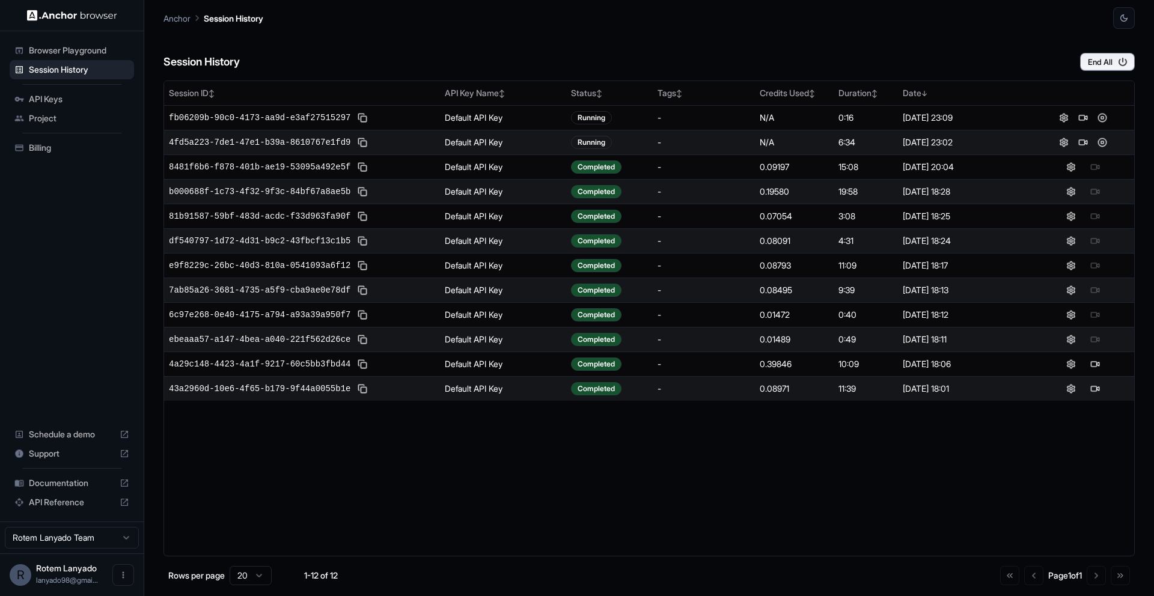
click at [86, 151] on span "Billing" at bounding box center [79, 148] width 100 height 12
click at [1104, 137] on button at bounding box center [1102, 142] width 14 height 14
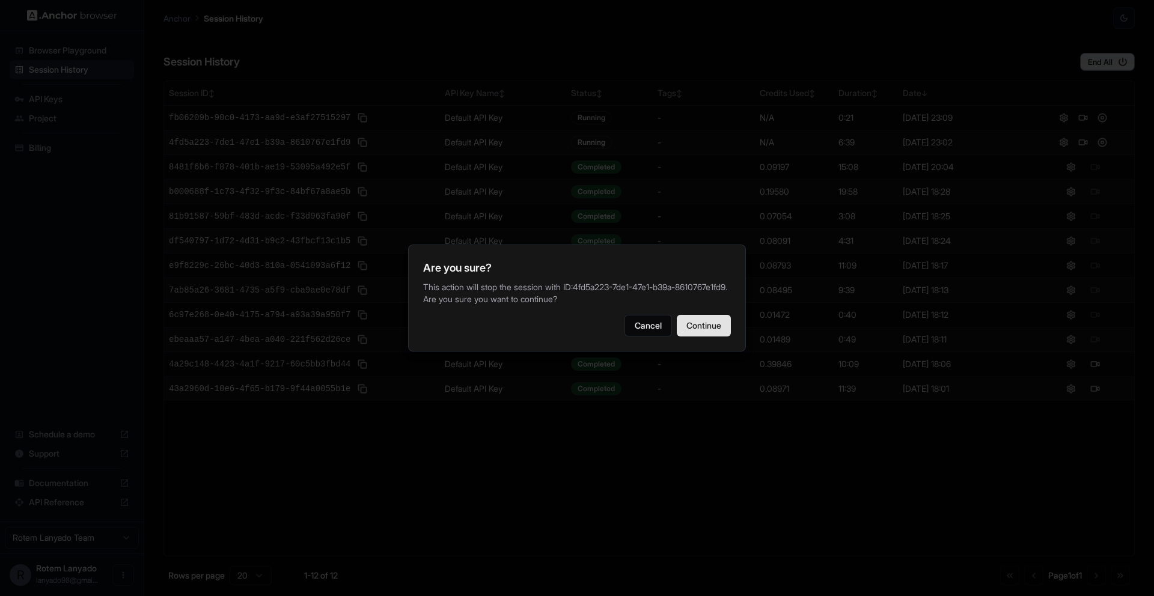
click at [694, 329] on button "Continue" at bounding box center [704, 326] width 54 height 22
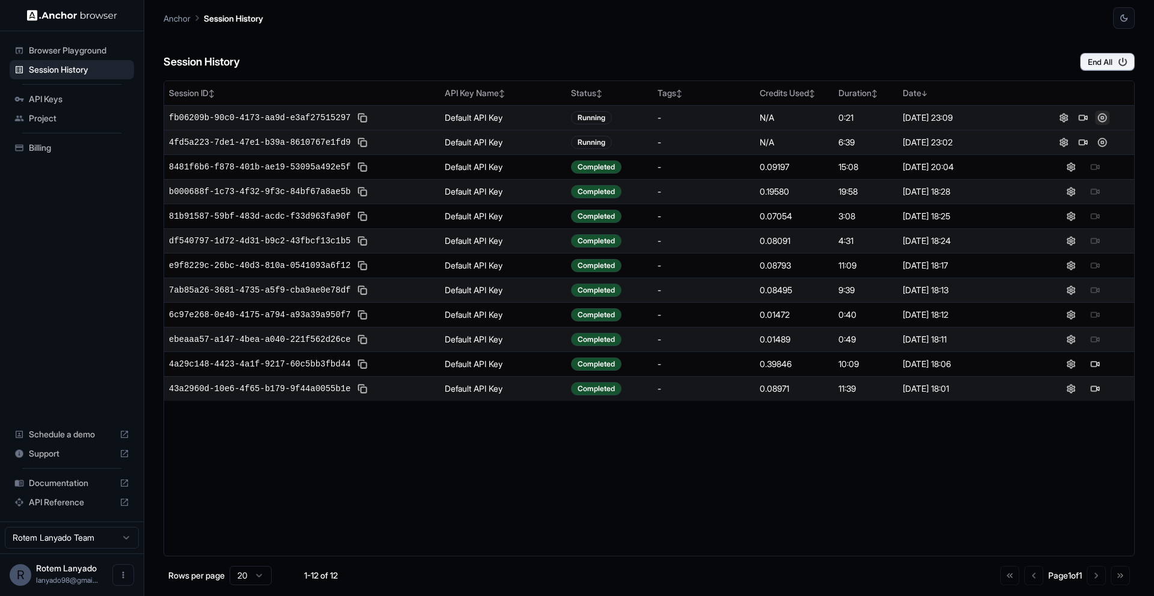
click at [1101, 118] on button at bounding box center [1102, 118] width 14 height 14
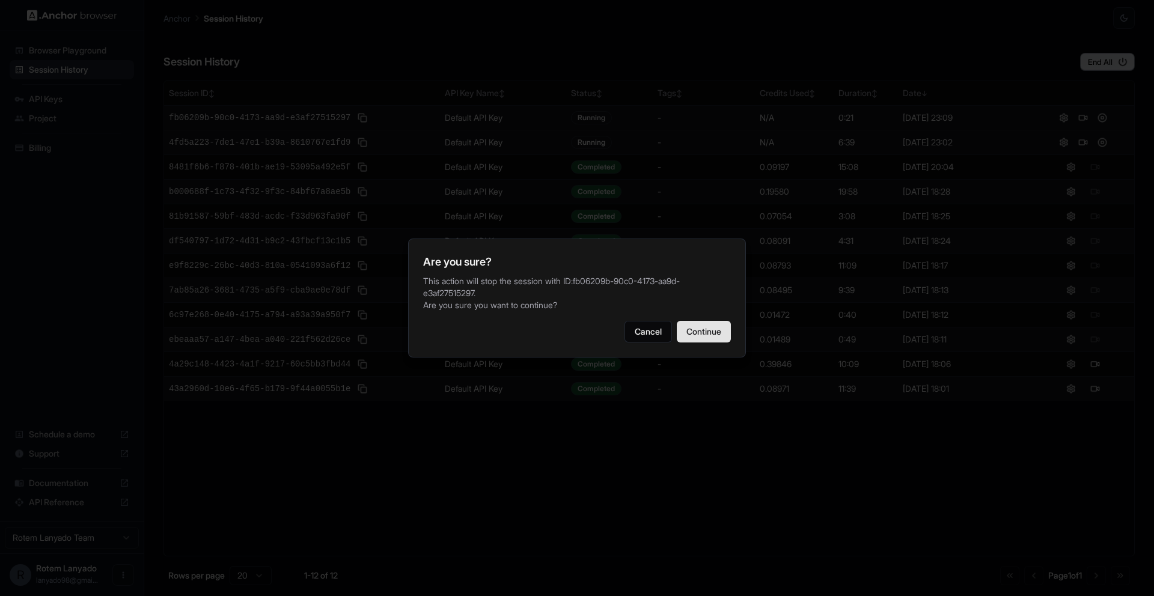
click at [688, 326] on button "Continue" at bounding box center [704, 332] width 54 height 22
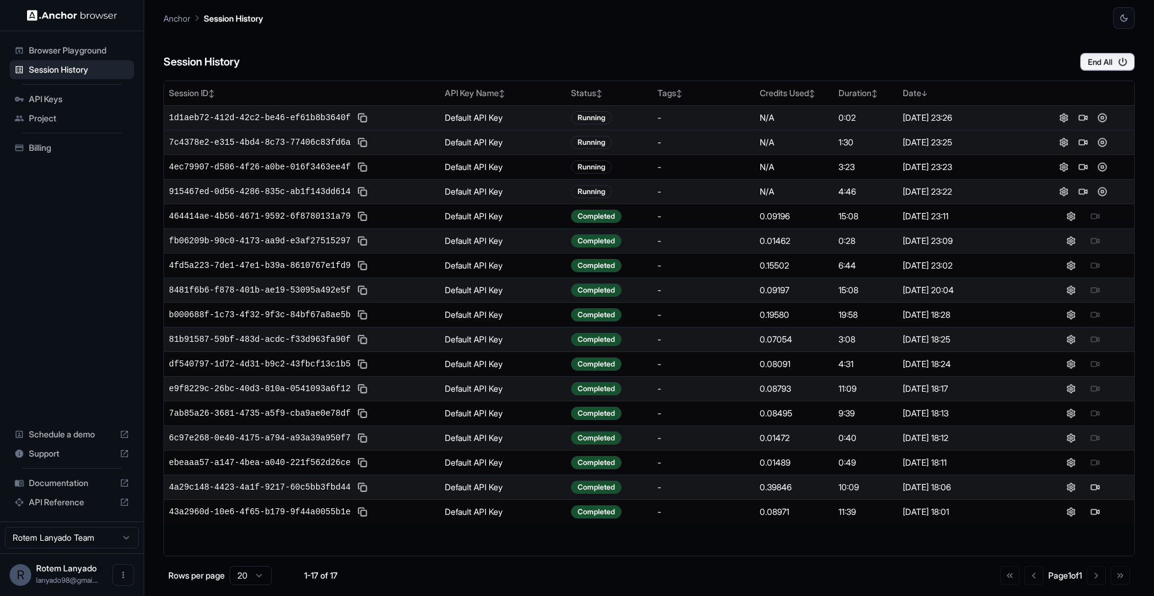
click at [55, 148] on span "Billing" at bounding box center [79, 148] width 100 height 12
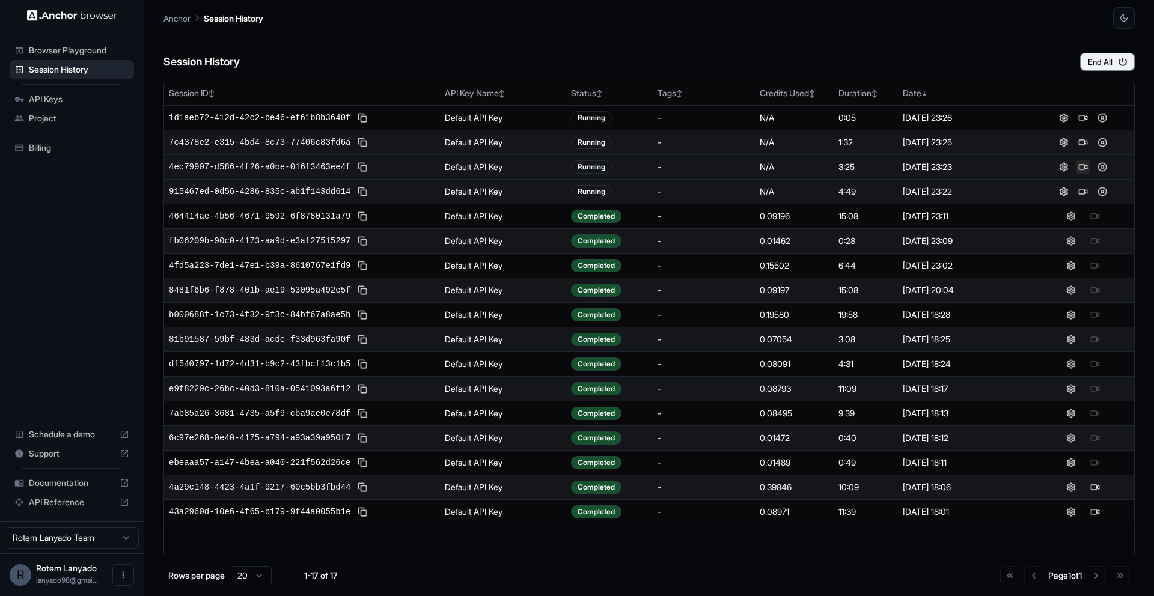
click at [1085, 167] on button at bounding box center [1083, 167] width 14 height 14
click at [1101, 188] on button at bounding box center [1102, 192] width 14 height 14
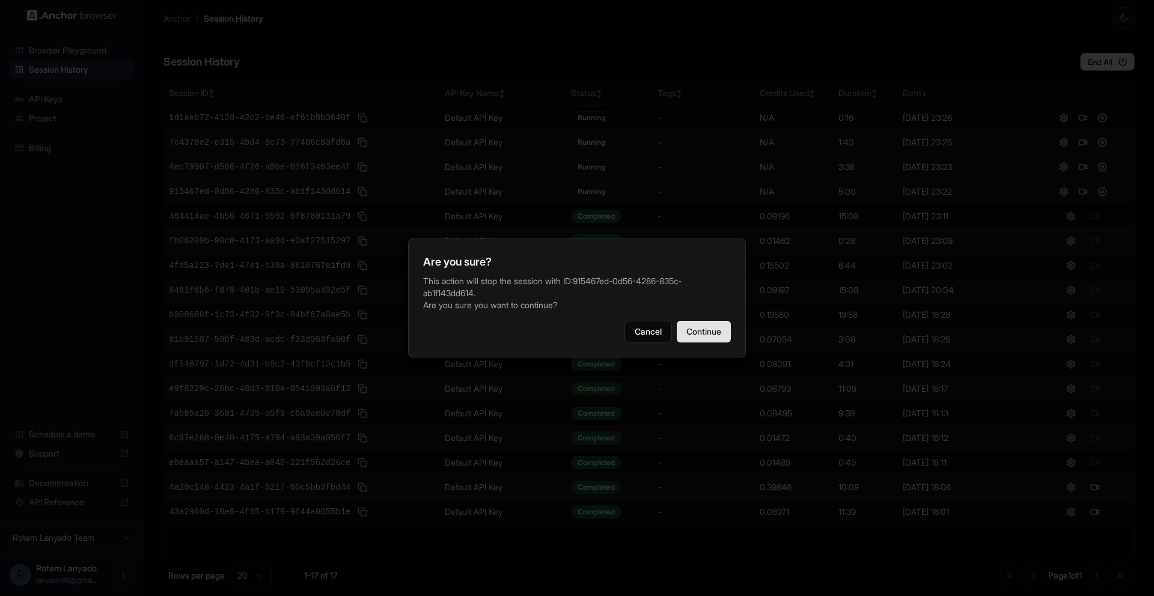
click at [709, 334] on button "Continue" at bounding box center [704, 332] width 54 height 22
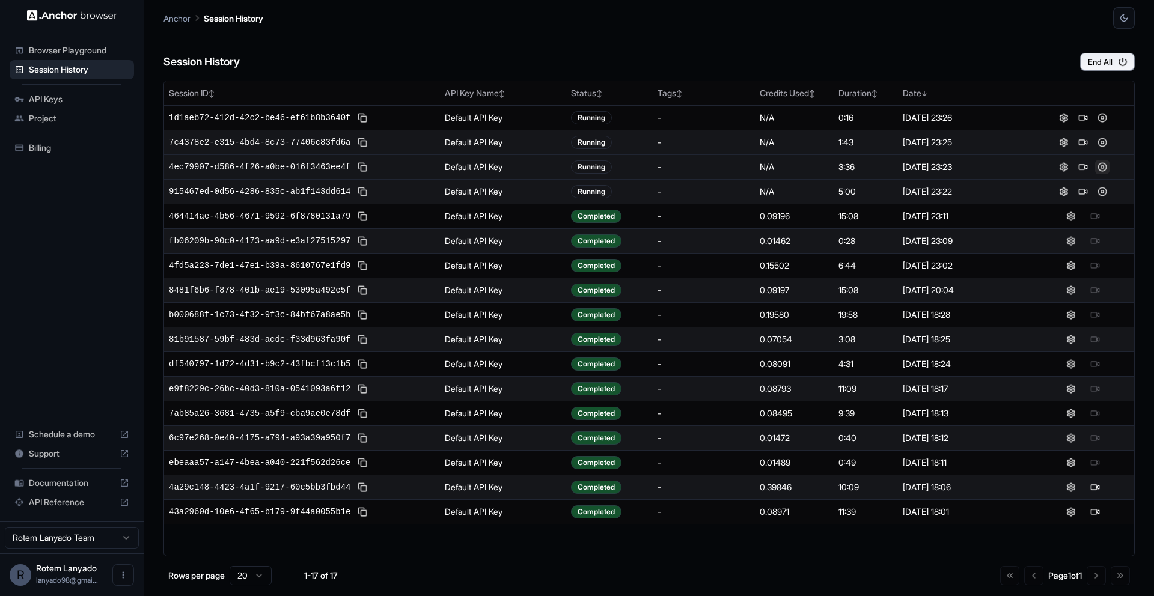
click at [1103, 167] on button at bounding box center [1102, 167] width 14 height 14
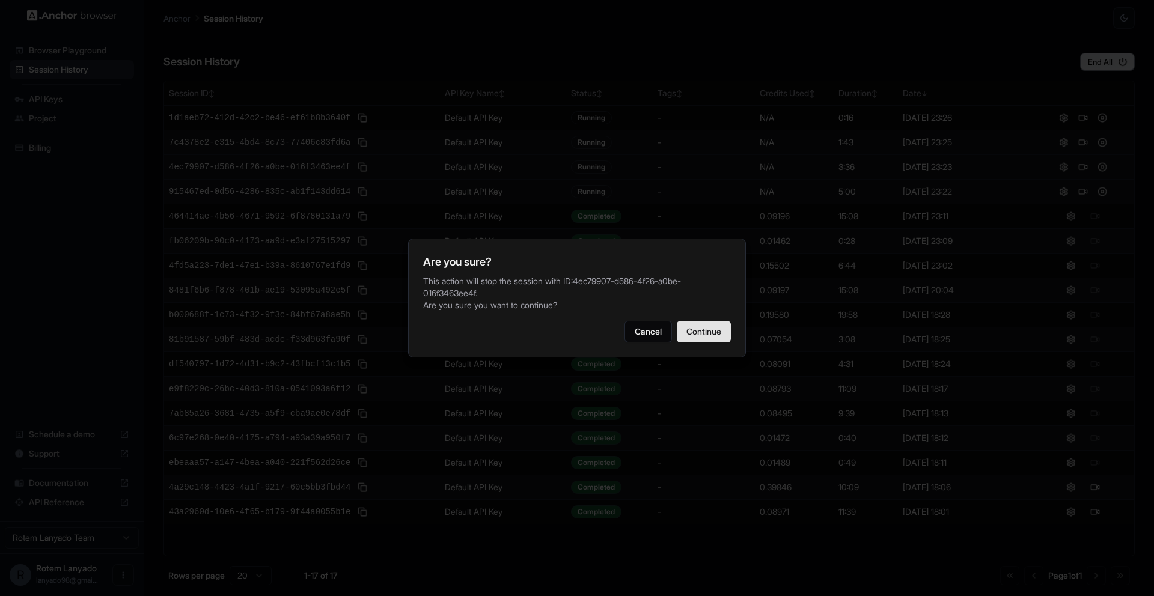
click at [716, 321] on button "Continue" at bounding box center [704, 332] width 54 height 22
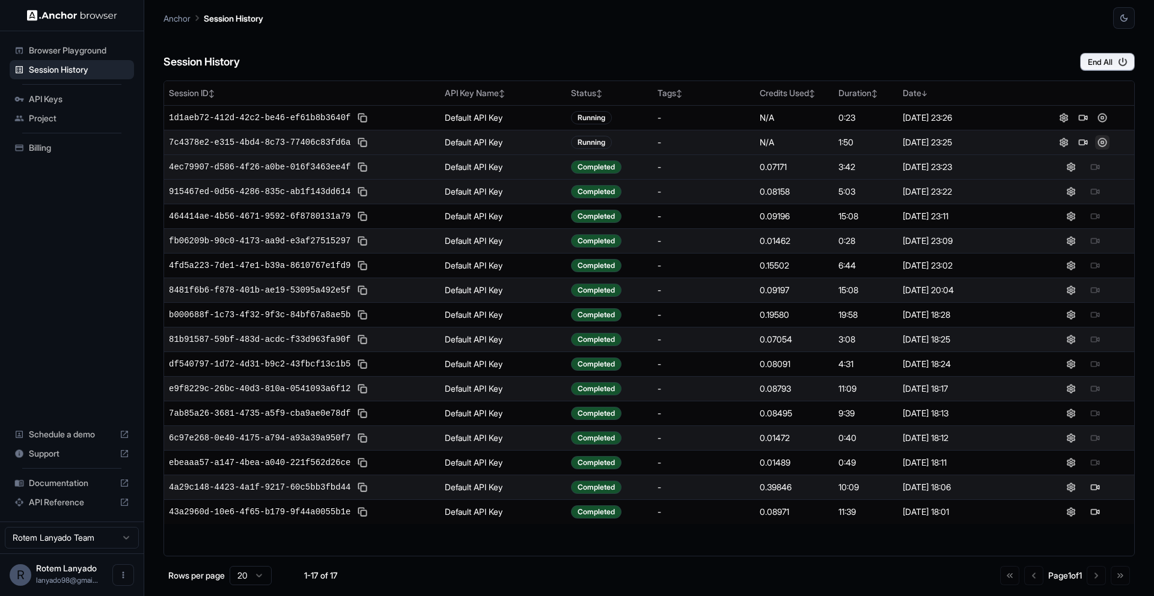
click at [1098, 143] on button at bounding box center [1102, 142] width 14 height 14
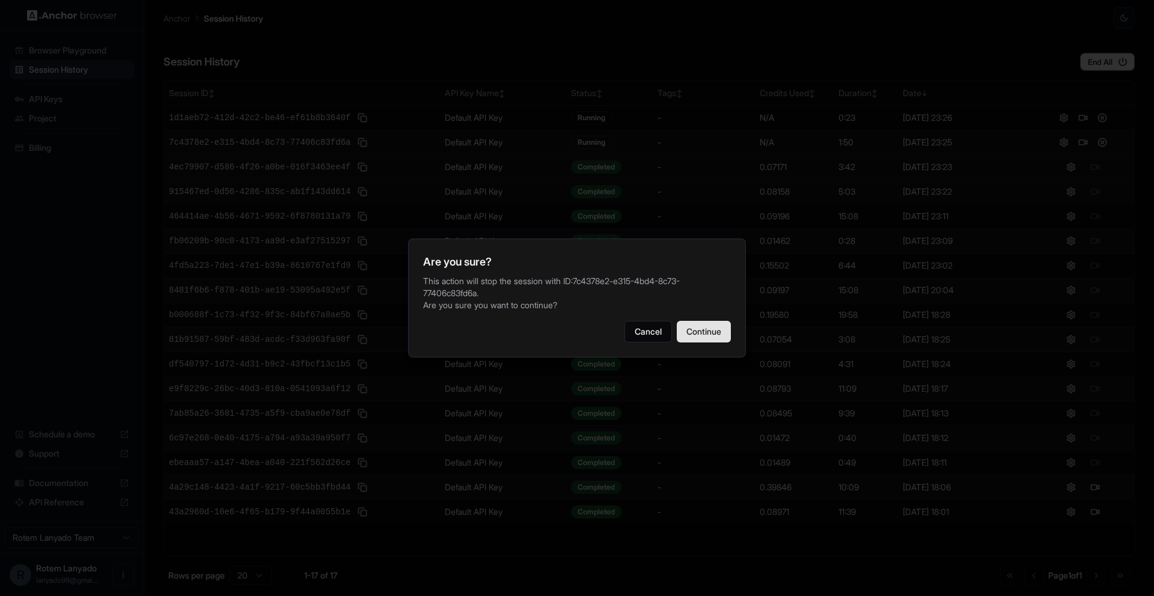
click at [723, 330] on button "Continue" at bounding box center [704, 332] width 54 height 22
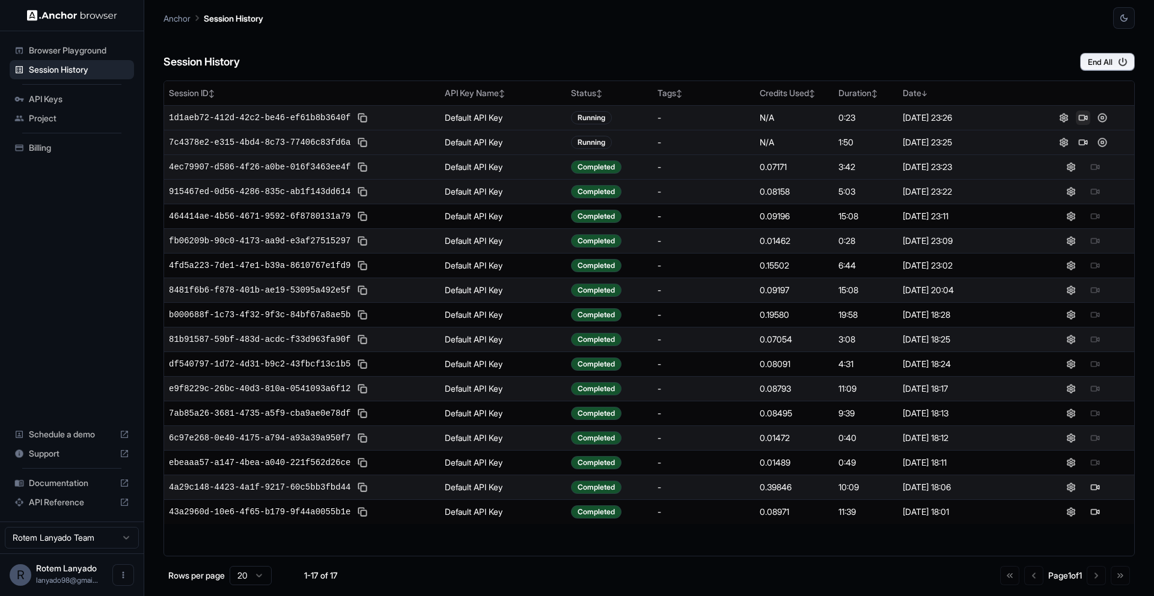
click at [1084, 115] on button at bounding box center [1083, 118] width 14 height 14
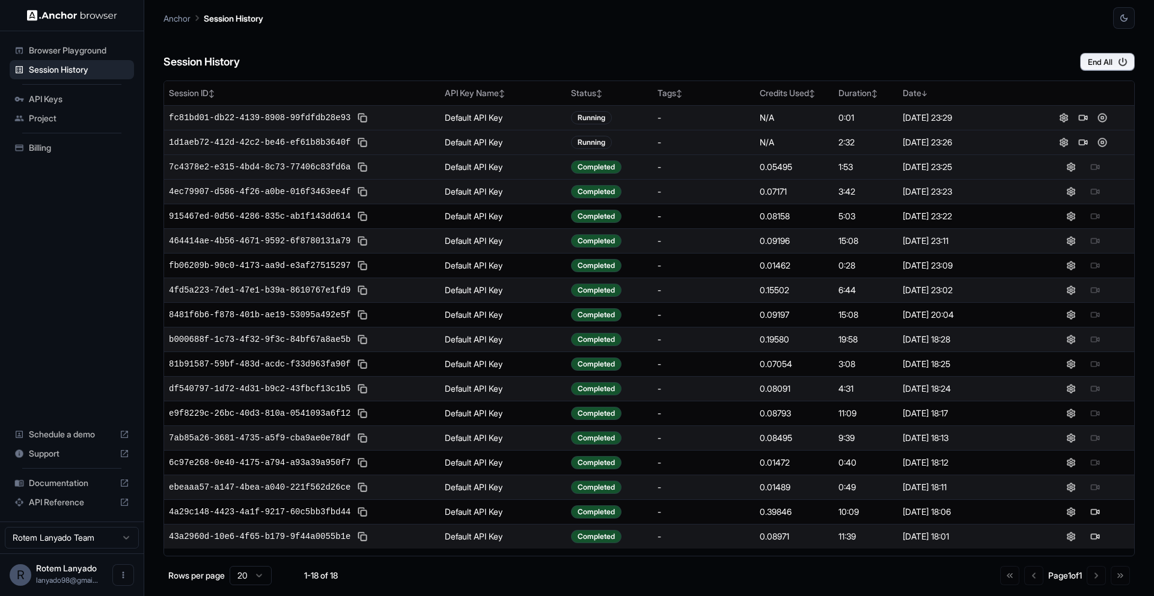
click at [90, 151] on span "Billing" at bounding box center [79, 148] width 100 height 12
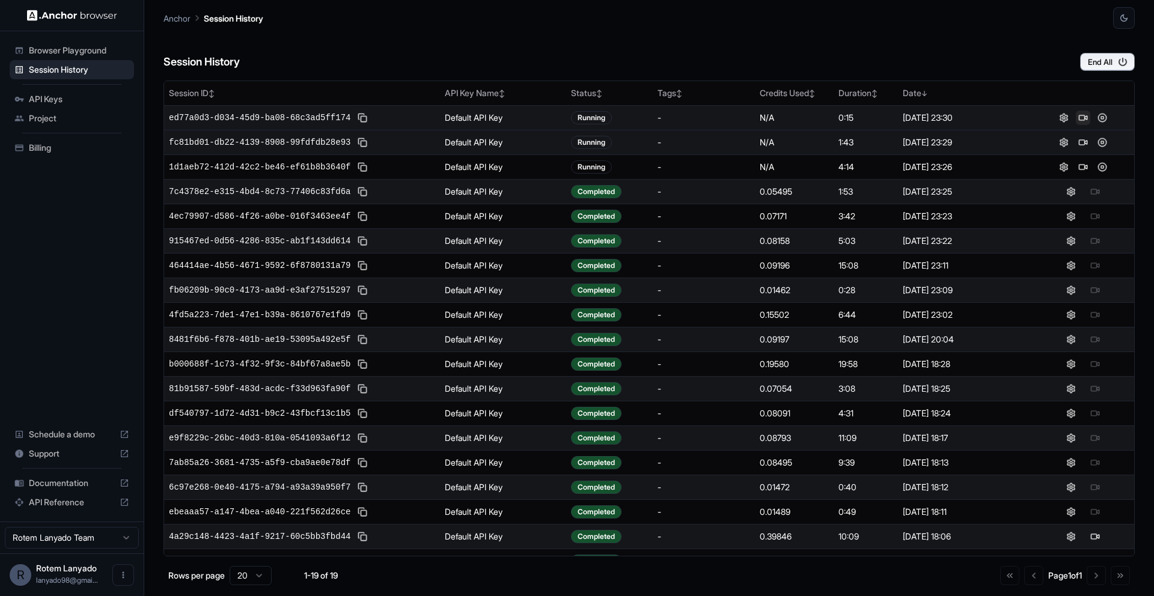
click at [1083, 114] on button at bounding box center [1083, 118] width 14 height 14
click at [1084, 117] on button at bounding box center [1083, 118] width 14 height 14
click at [1103, 190] on button at bounding box center [1102, 192] width 14 height 14
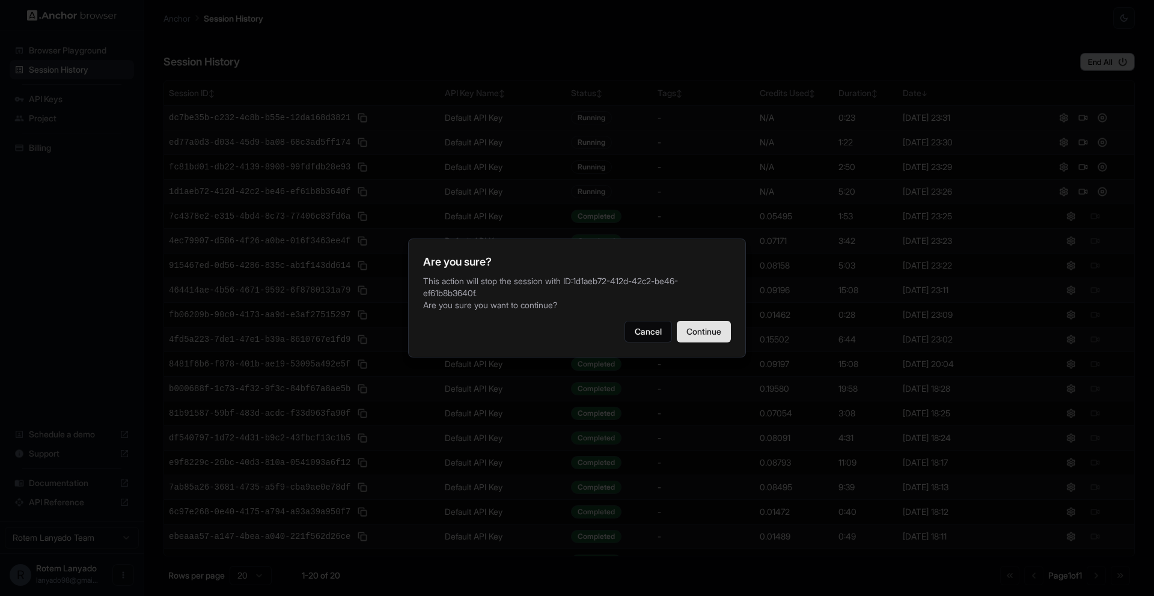
click at [710, 328] on button "Continue" at bounding box center [704, 332] width 54 height 22
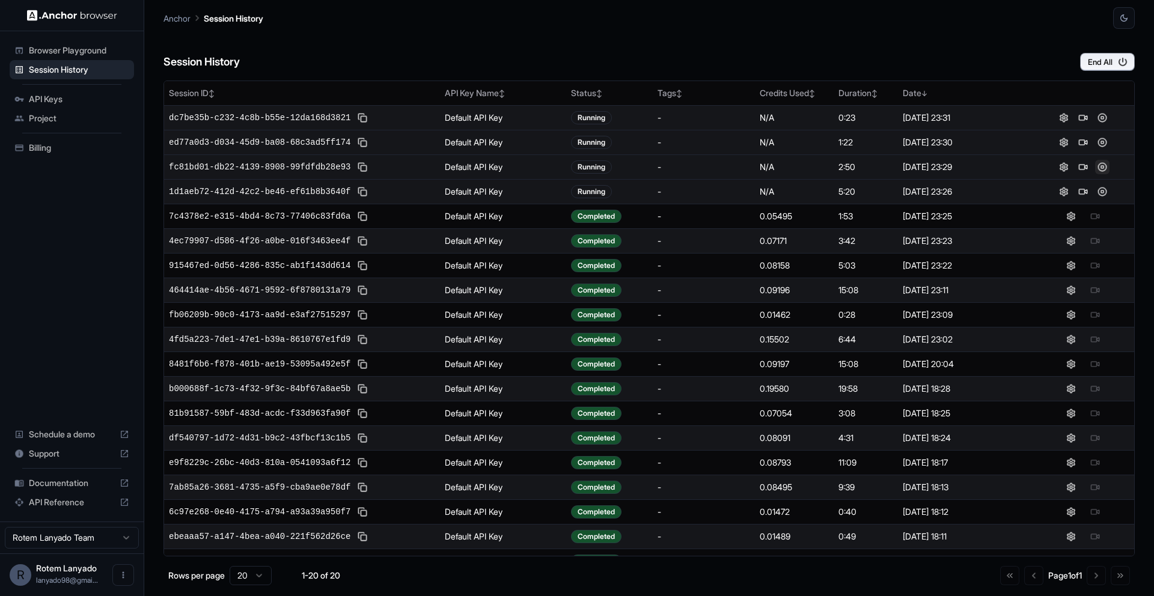
click at [1103, 165] on button at bounding box center [1102, 167] width 14 height 14
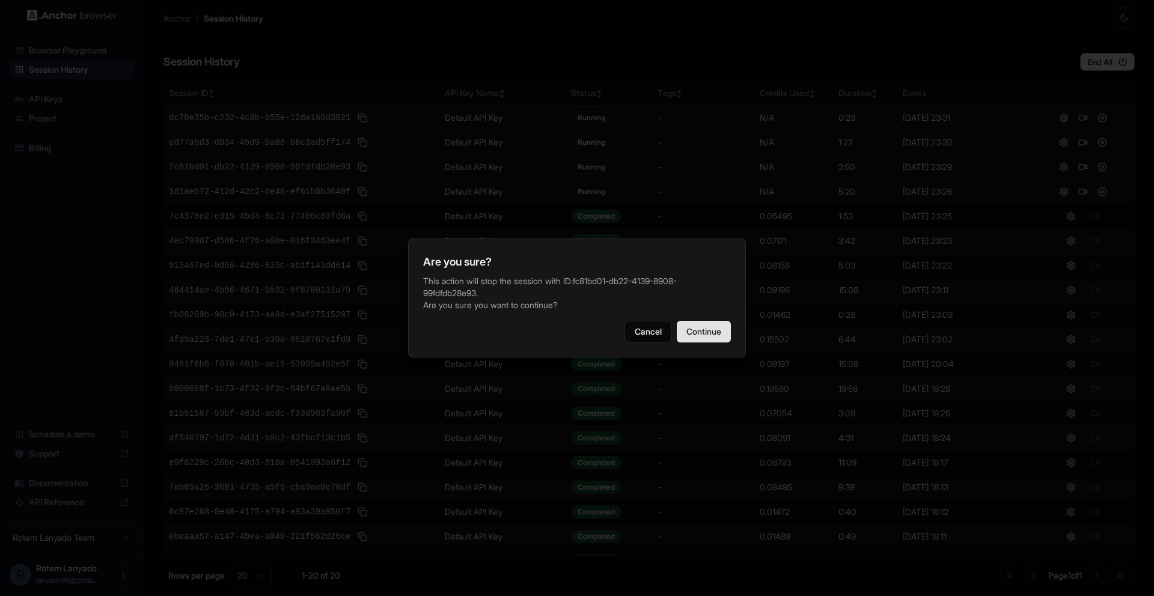
click at [705, 334] on button "Continue" at bounding box center [704, 332] width 54 height 22
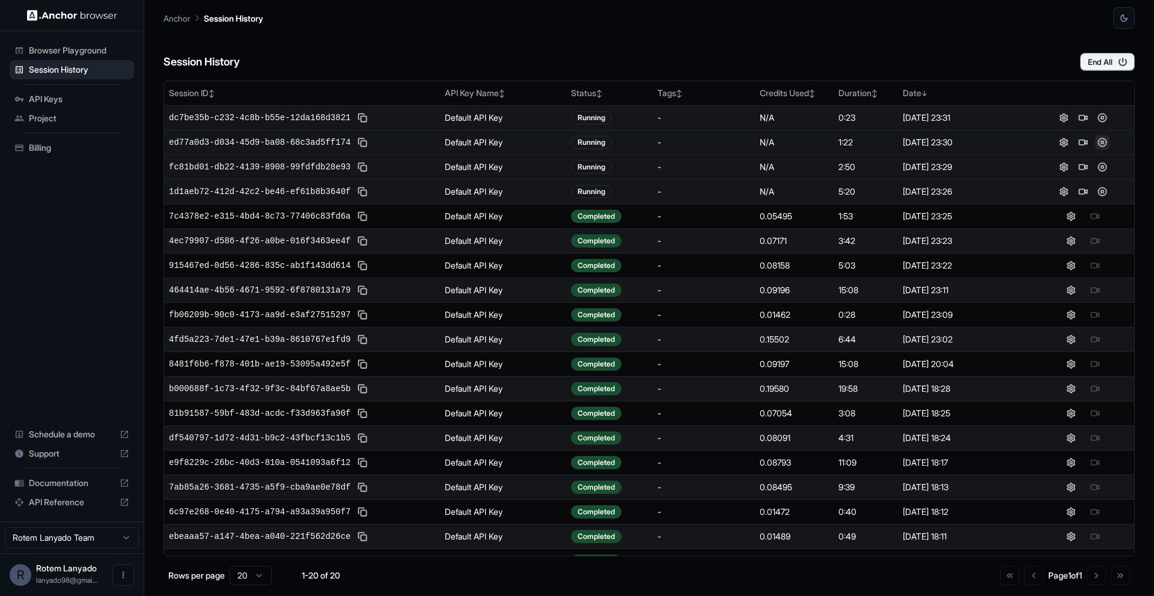
click at [1099, 139] on button at bounding box center [1102, 142] width 14 height 14
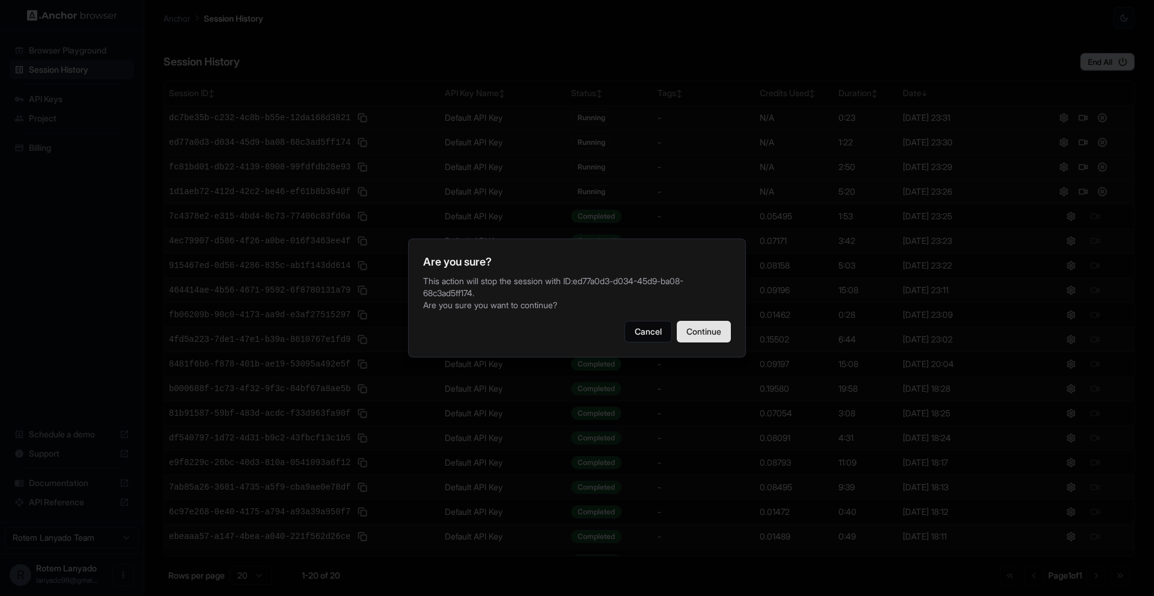
click at [690, 342] on button "Continue" at bounding box center [704, 332] width 54 height 22
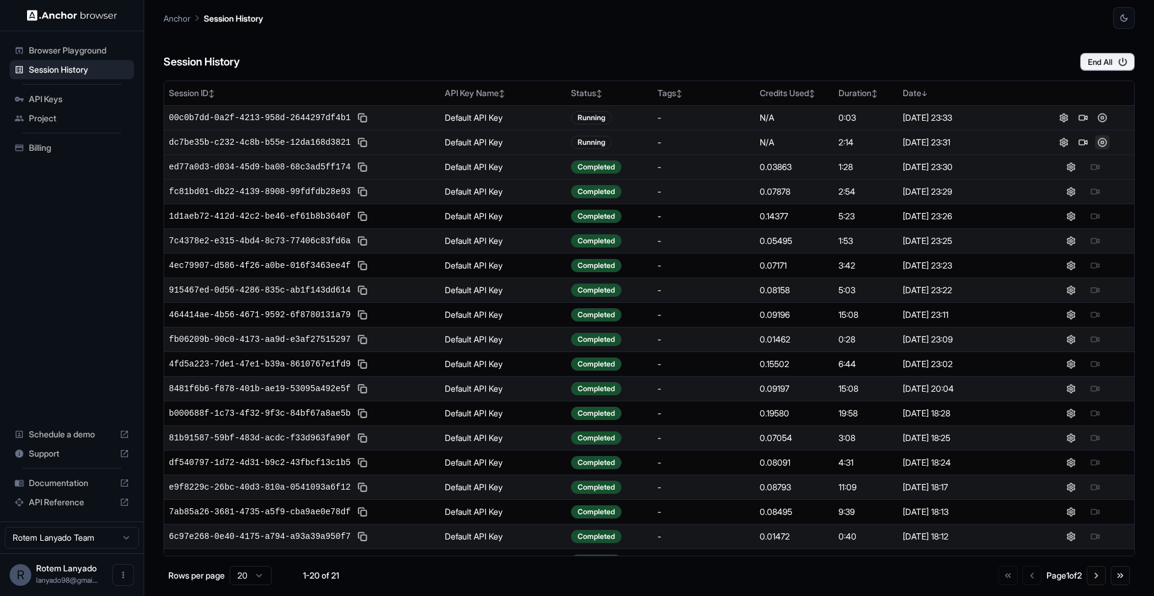
click at [1101, 140] on button at bounding box center [1102, 142] width 14 height 14
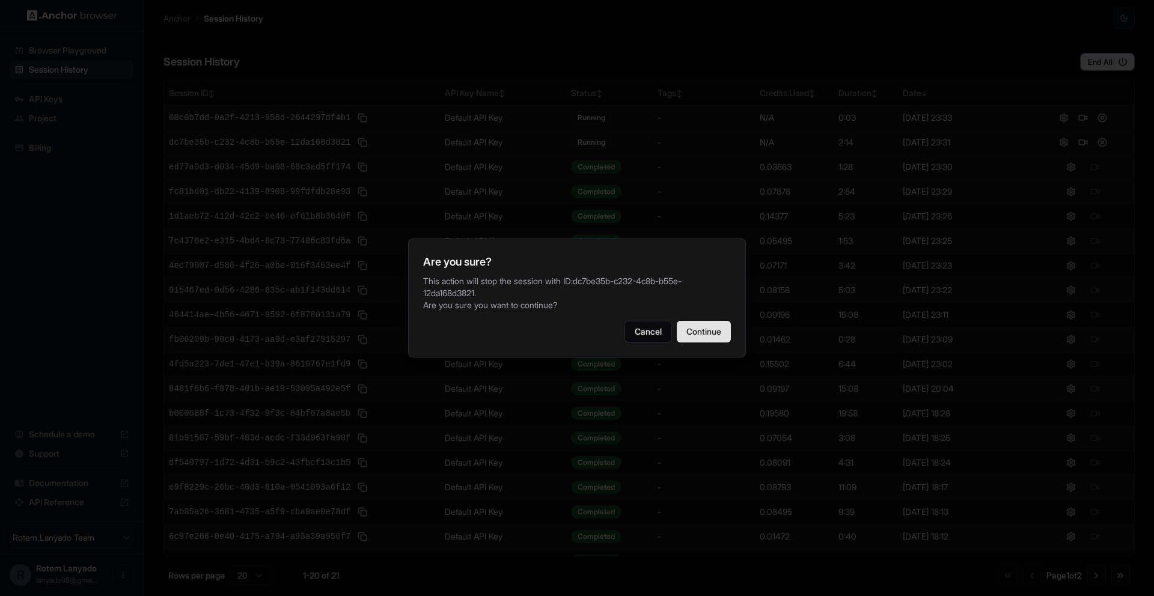
click at [700, 336] on button "Continue" at bounding box center [704, 332] width 54 height 22
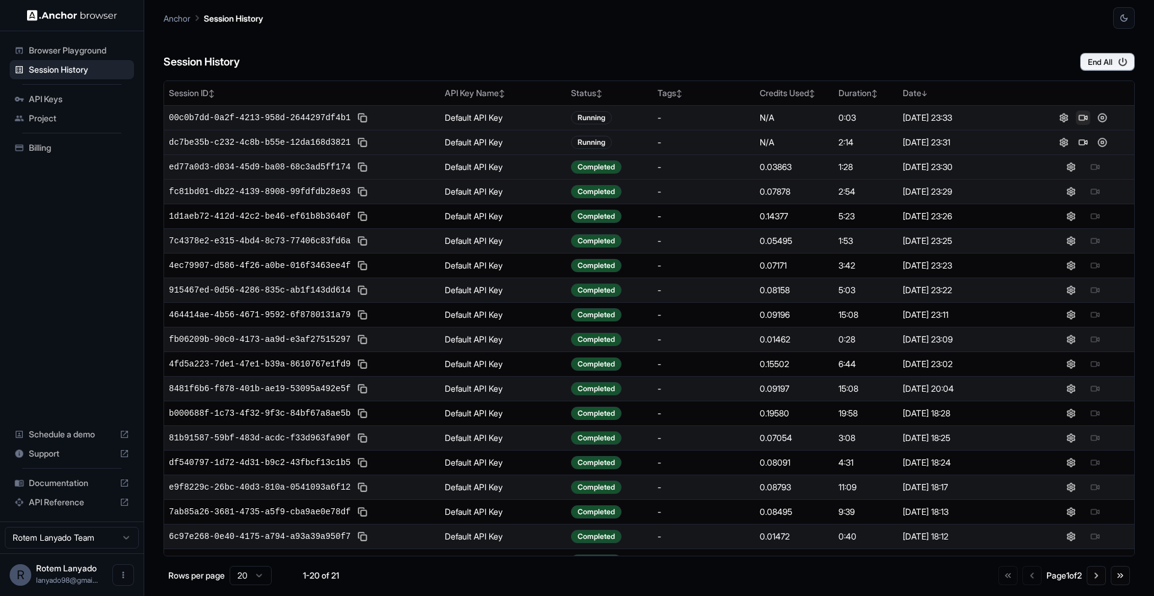
click at [1083, 117] on button at bounding box center [1083, 118] width 14 height 14
click at [1085, 118] on button at bounding box center [1083, 118] width 14 height 14
click at [1103, 139] on button at bounding box center [1102, 142] width 14 height 14
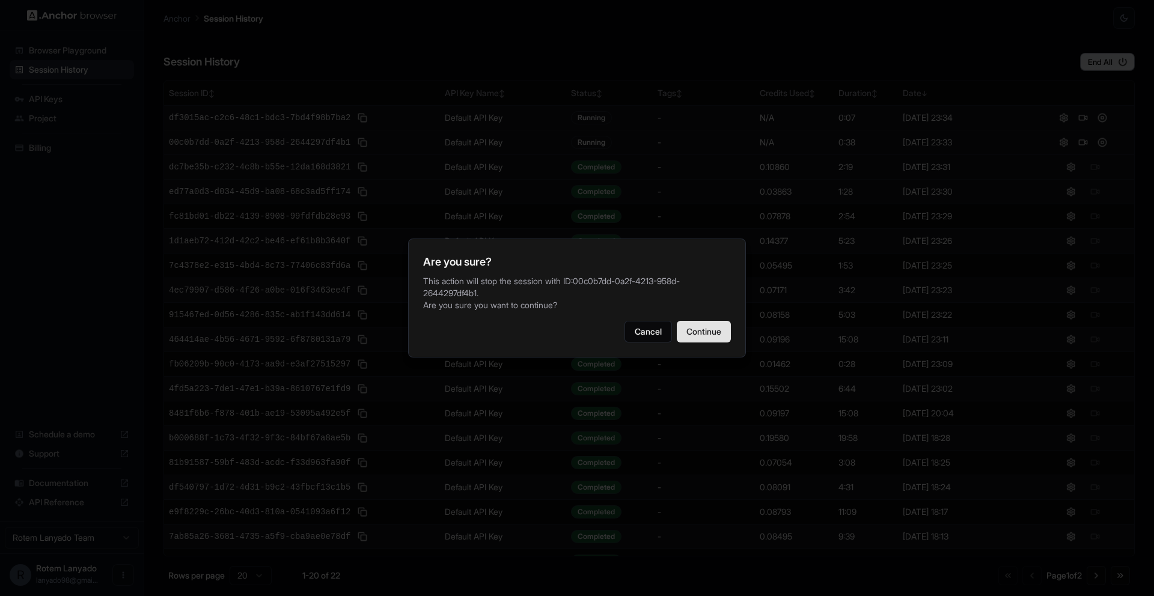
click at [712, 326] on button "Continue" at bounding box center [704, 332] width 54 height 22
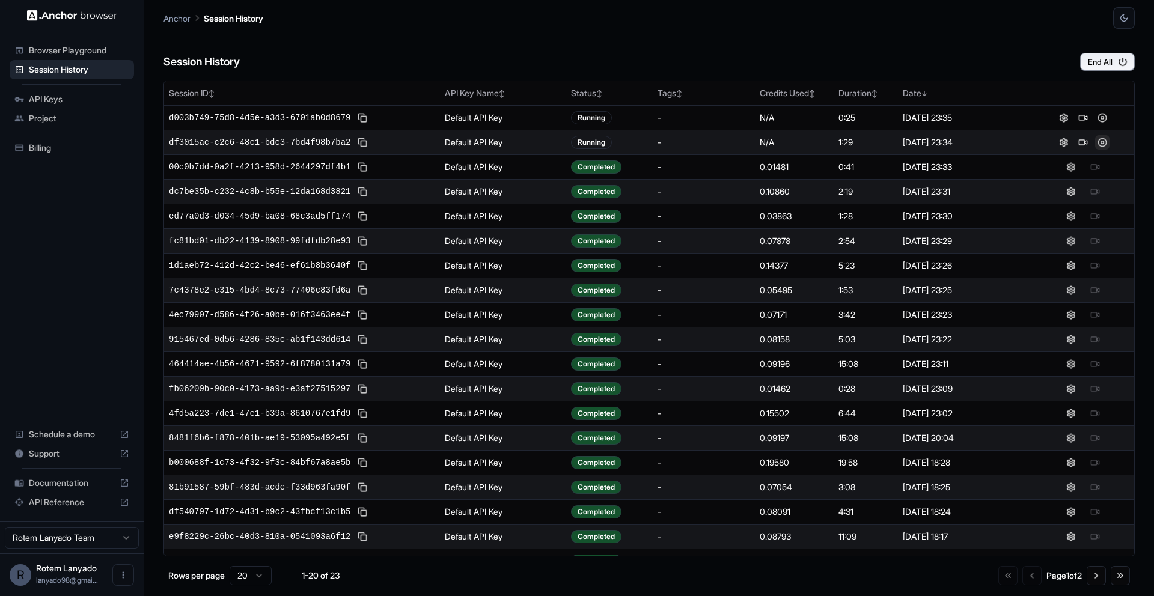
click at [1103, 141] on button at bounding box center [1102, 142] width 14 height 14
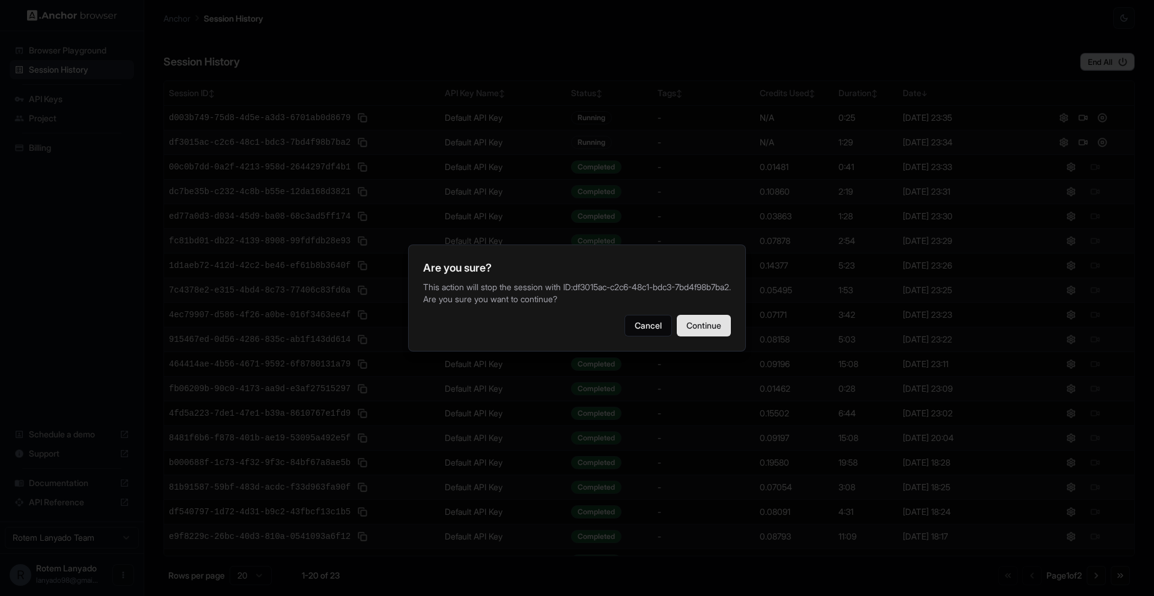
click at [699, 329] on button "Continue" at bounding box center [704, 326] width 54 height 22
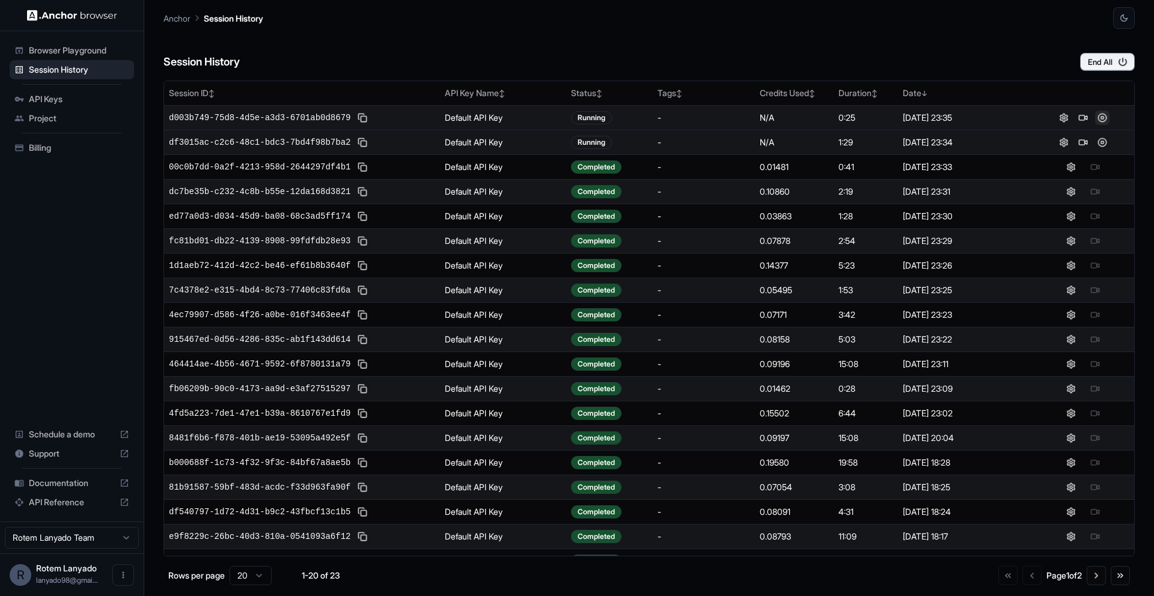
click at [1104, 115] on button at bounding box center [1102, 118] width 14 height 14
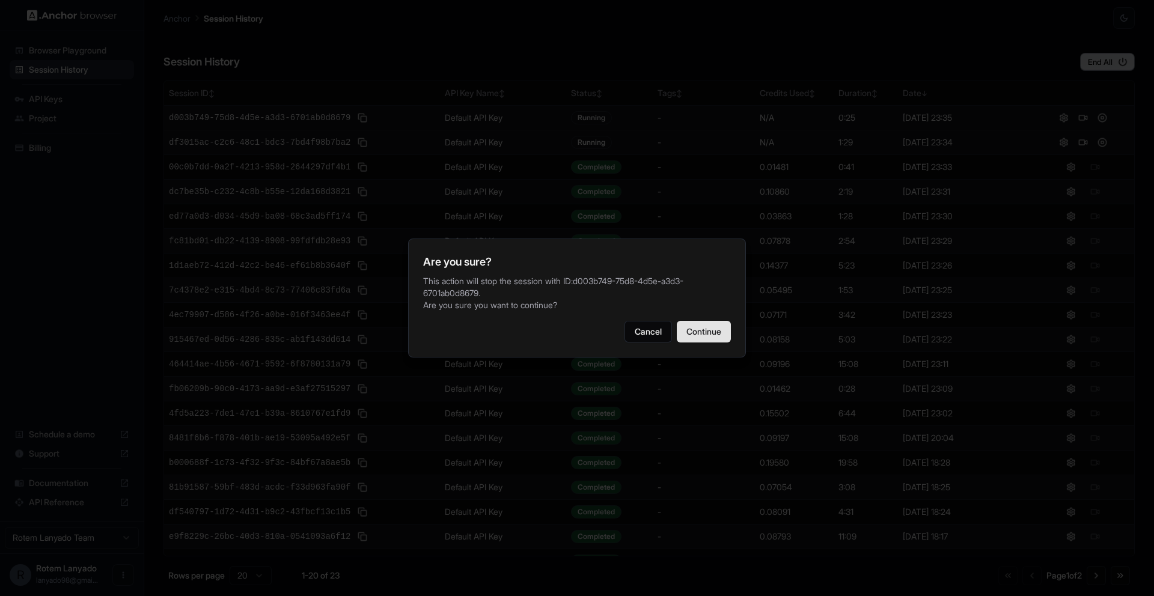
click at [691, 331] on button "Continue" at bounding box center [704, 332] width 54 height 22
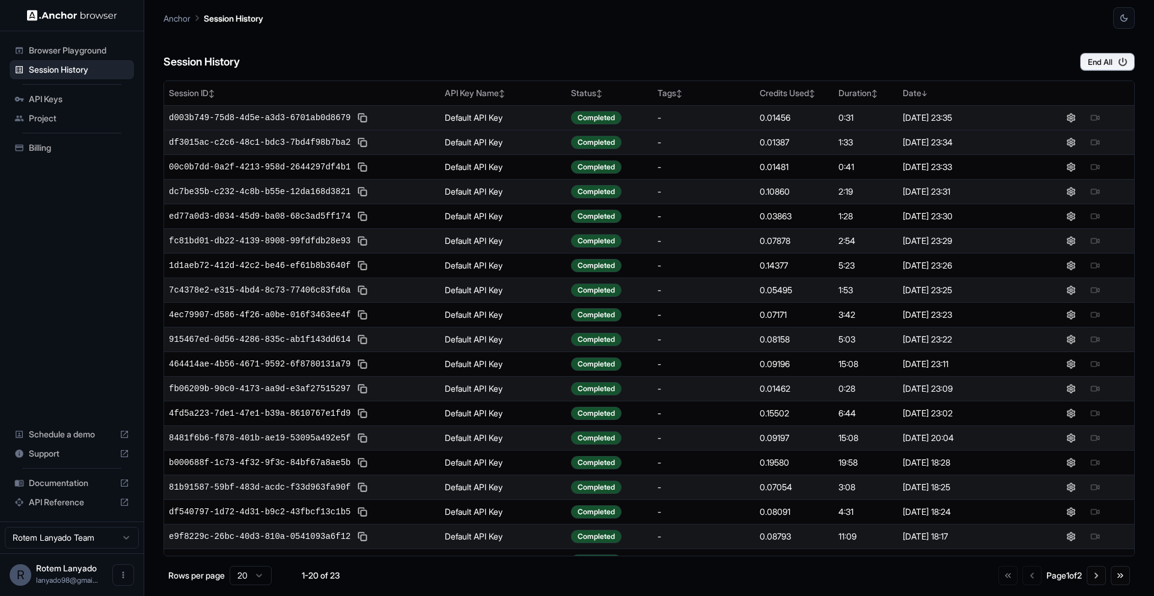
click at [74, 148] on span "Billing" at bounding box center [79, 148] width 100 height 12
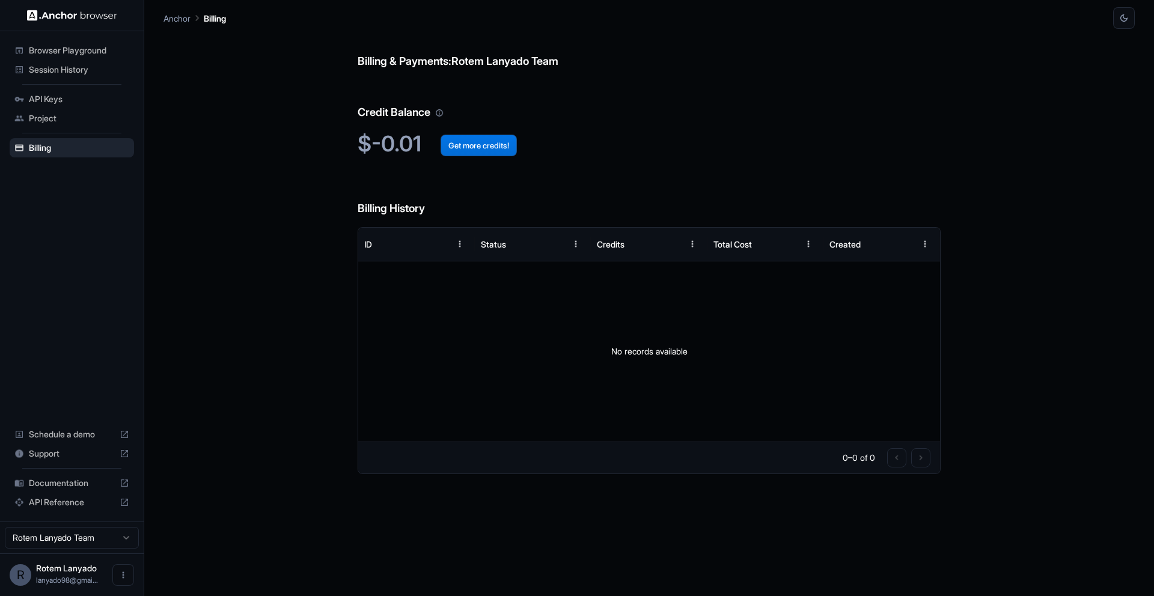
click at [449, 146] on button "Get more credits!" at bounding box center [479, 146] width 76 height 22
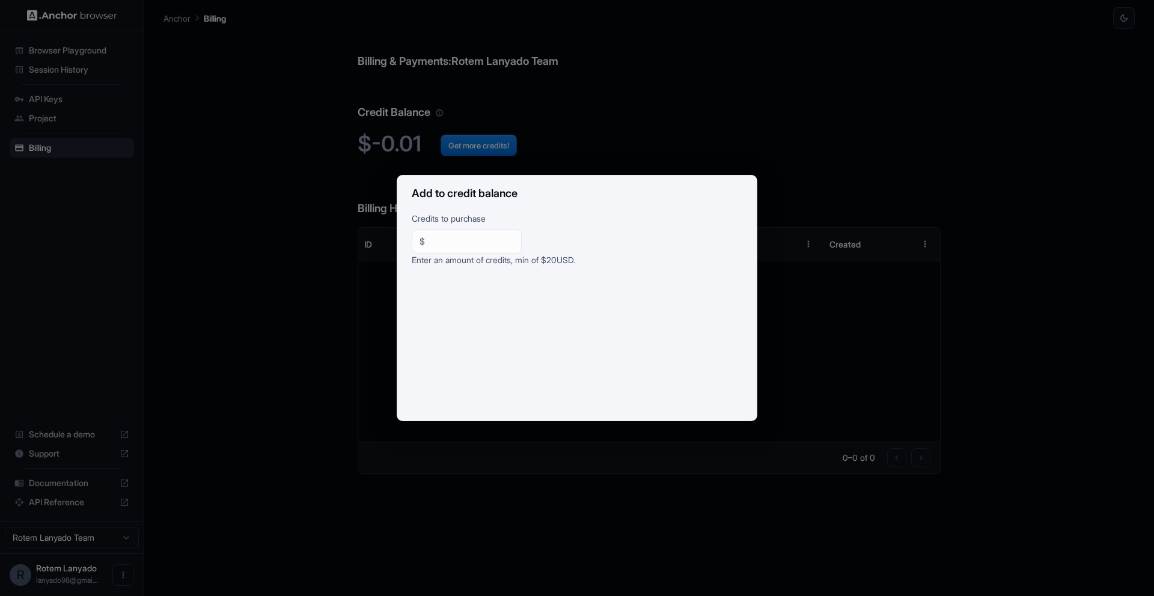
click at [485, 241] on input "**" at bounding box center [472, 242] width 84 height 12
click at [561, 132] on div "Add to credit balance Credits to purchase $ ** ​ Enter an amount of credits, mi…" at bounding box center [577, 298] width 1154 height 596
